Goal: Check status: Check status

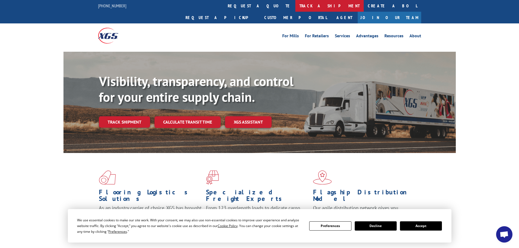
click at [295, 6] on link "track a shipment" at bounding box center [329, 6] width 68 height 12
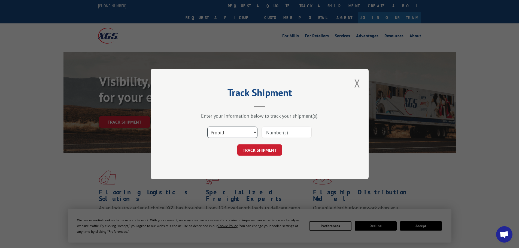
click at [241, 134] on select "Select category... Probill BOL PO" at bounding box center [232, 132] width 50 height 11
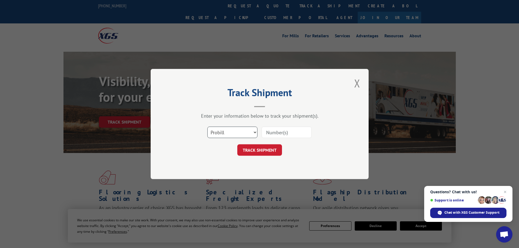
select select "bol"
click at [207, 127] on select "Select category... Probill BOL PO" at bounding box center [232, 132] width 50 height 11
drag, startPoint x: 273, startPoint y: 136, endPoint x: 273, endPoint y: 139, distance: 3.0
click at [273, 136] on input at bounding box center [286, 132] width 50 height 11
paste input "37042"
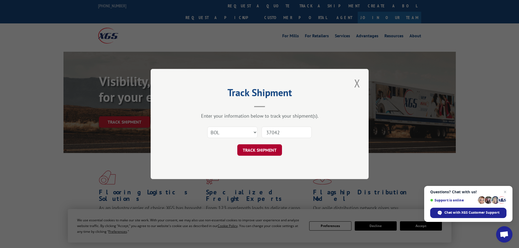
type input "37042"
click at [264, 151] on button "TRACK SHIPMENT" at bounding box center [259, 149] width 45 height 11
